Goal: Task Accomplishment & Management: Use online tool/utility

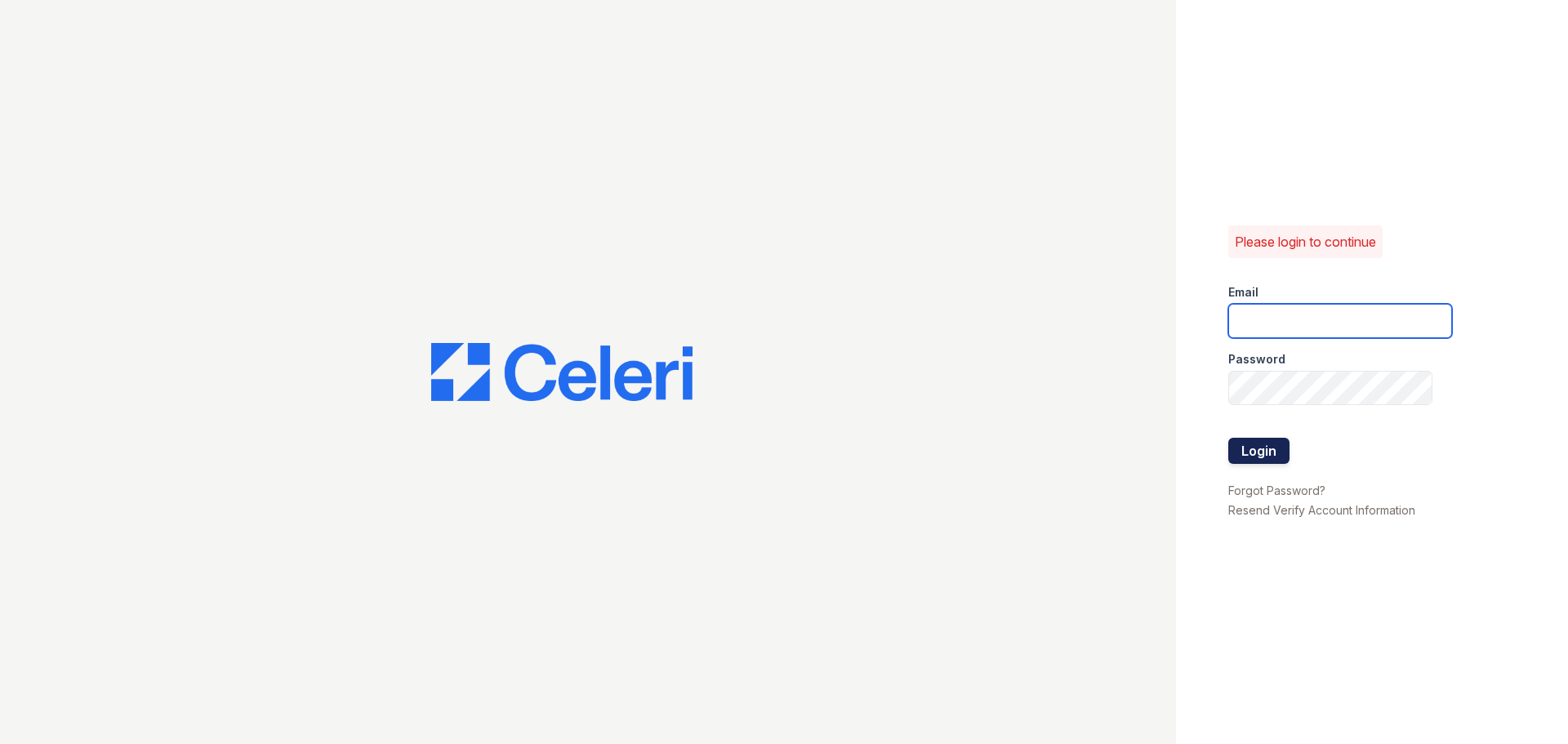
type input "[DOMAIN_NAME][EMAIL_ADDRESS][DOMAIN_NAME]"
click at [1242, 442] on button "Login" at bounding box center [1259, 450] width 61 height 26
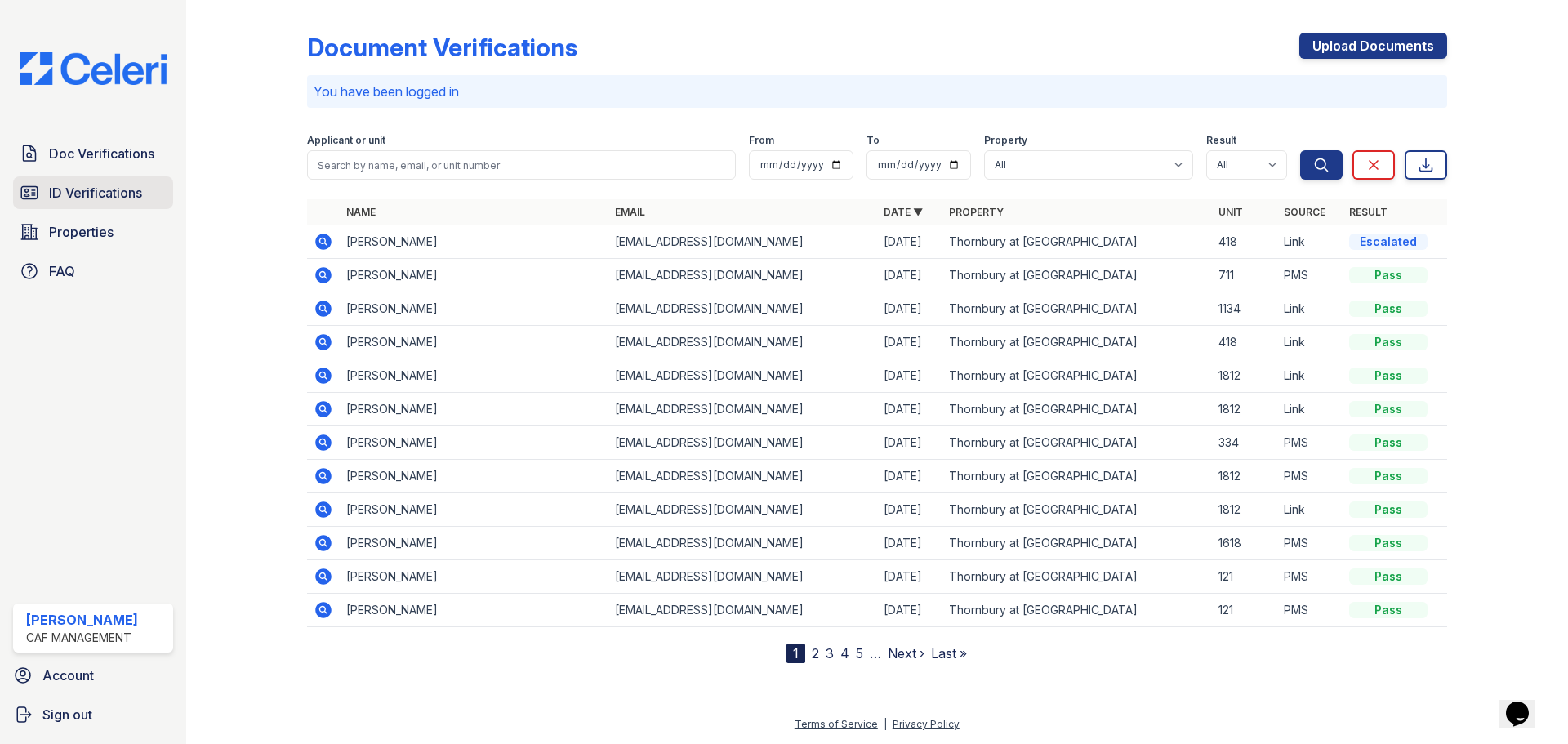
click at [83, 194] on span "ID Verifications" at bounding box center [95, 192] width 93 height 20
